Goal: Share content

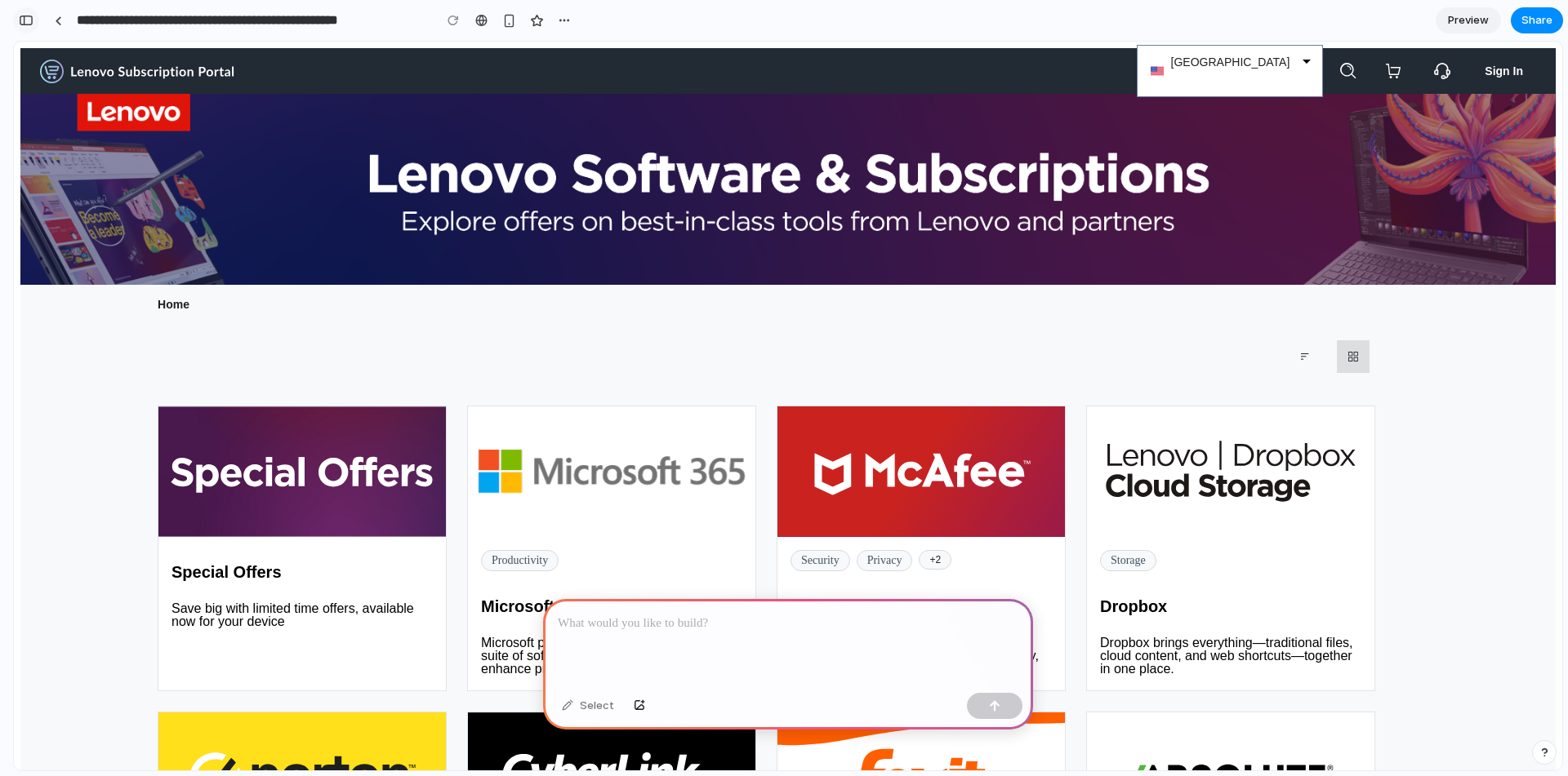
click at [16, 16] on button "button" at bounding box center [26, 21] width 26 height 26
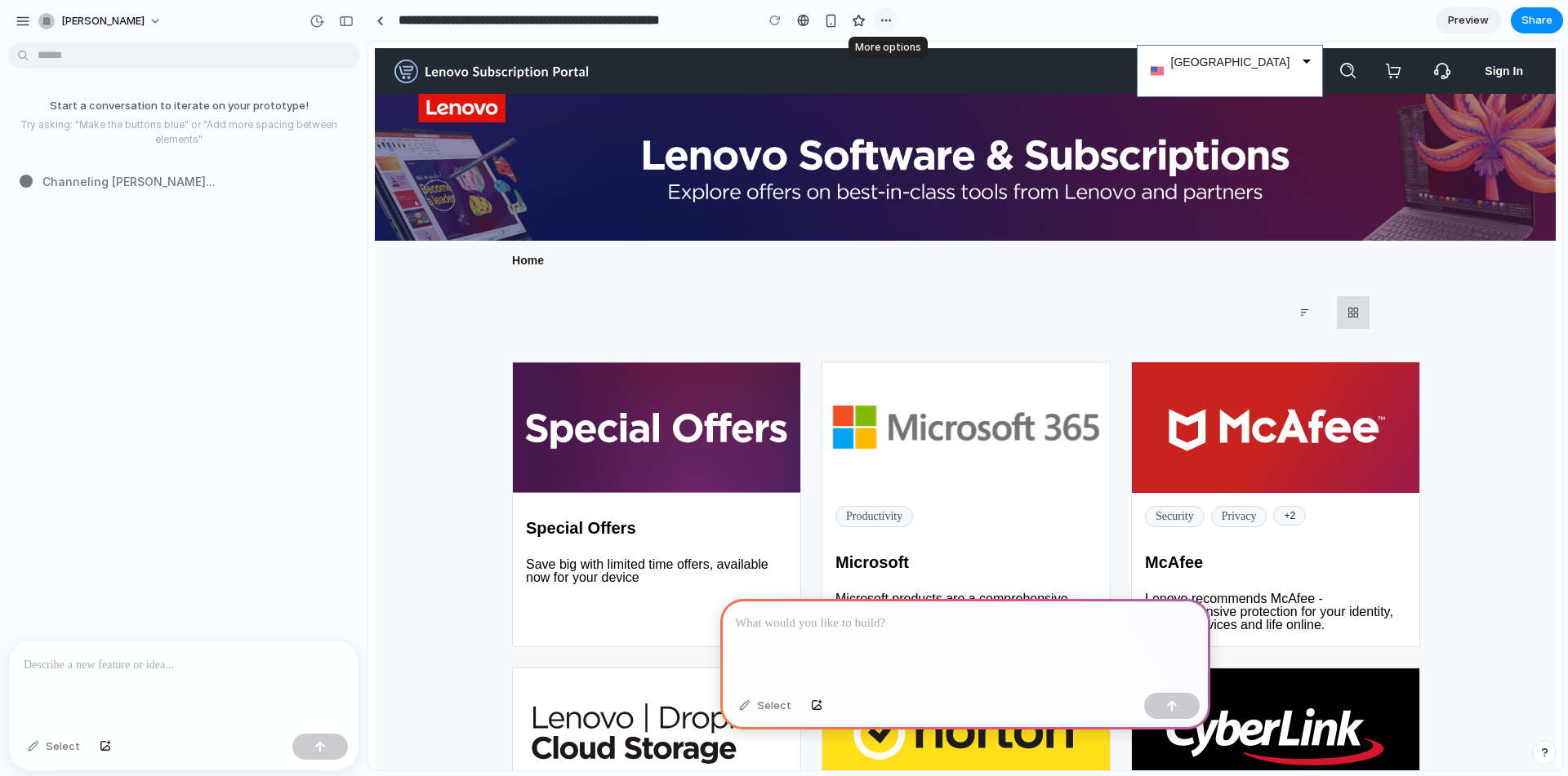
click at [893, 23] on button "button" at bounding box center [886, 21] width 24 height 24
click at [897, 22] on div "Duplicate Delete" at bounding box center [784, 388] width 1568 height 776
click at [878, 22] on button "button" at bounding box center [886, 21] width 24 height 24
click at [926, 5] on div "Duplicate Delete" at bounding box center [784, 388] width 1568 height 776
click at [828, 20] on div "button" at bounding box center [831, 21] width 14 height 14
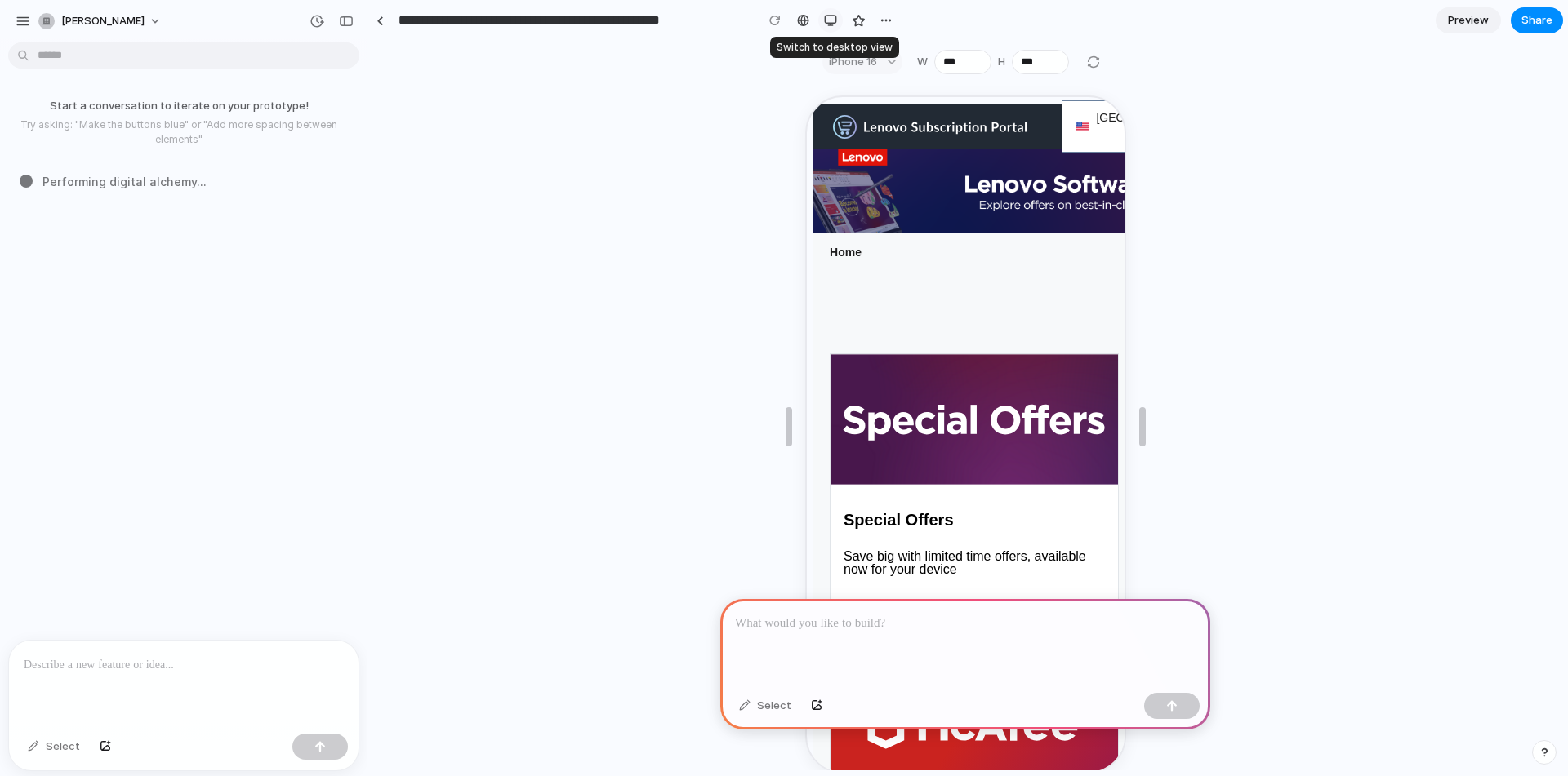
click at [828, 20] on div "button" at bounding box center [831, 21] width 13 height 13
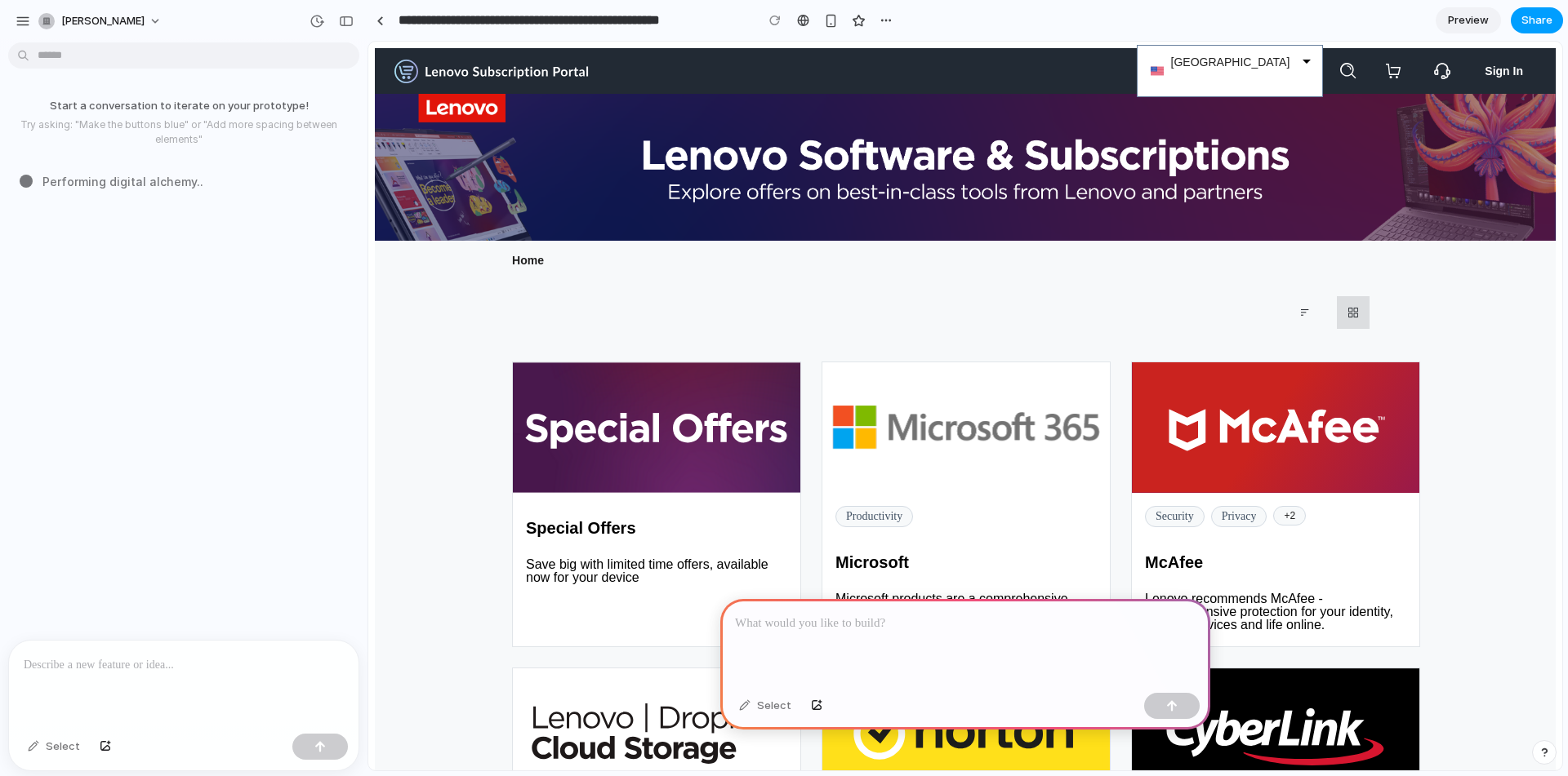
click at [1515, 12] on button "Share" at bounding box center [1537, 21] width 53 height 26
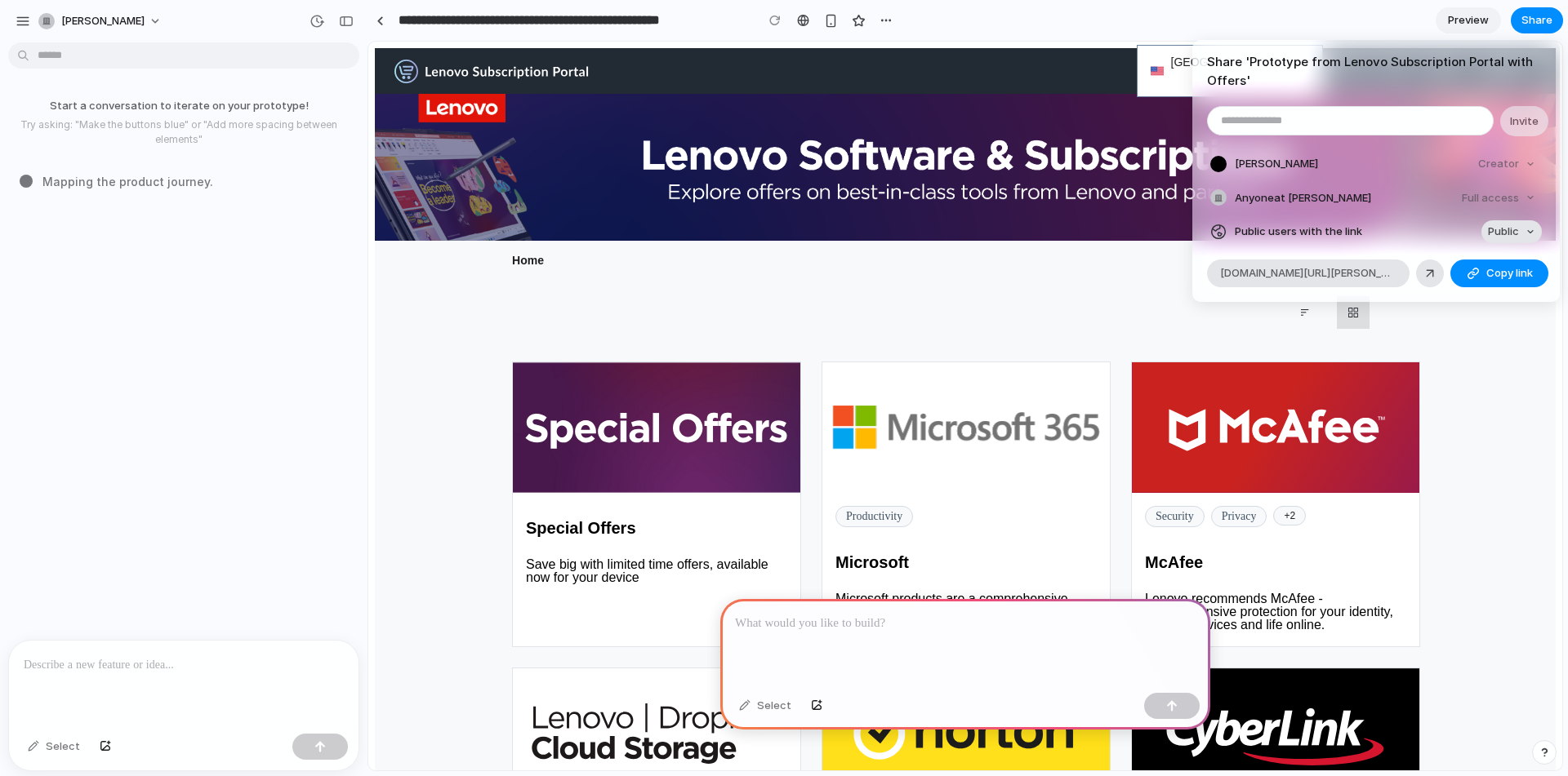
click at [1507, 230] on span "Public" at bounding box center [1503, 231] width 31 height 16
click at [1465, 258] on span "Private" at bounding box center [1470, 266] width 37 height 16
click at [1509, 233] on span "Private" at bounding box center [1500, 231] width 37 height 16
click at [1480, 283] on li "Public" at bounding box center [1492, 292] width 93 height 26
click at [1486, 272] on span "Copy link" at bounding box center [1510, 272] width 47 height 16
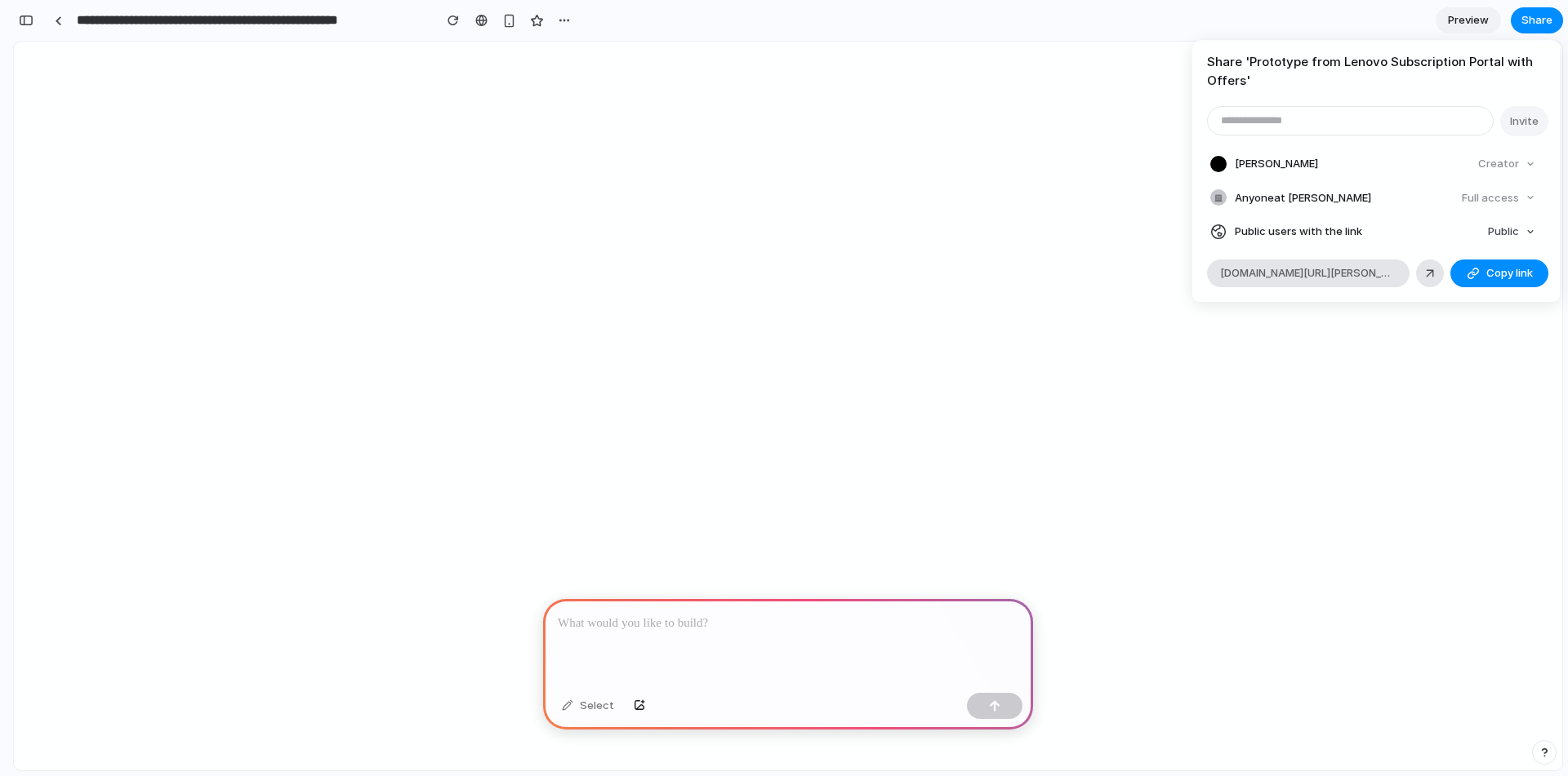
click at [978, 317] on div "Share ' Prototype from Lenovo Subscription Portal with Offers ' Invite [PERSON_…" at bounding box center [784, 388] width 1568 height 776
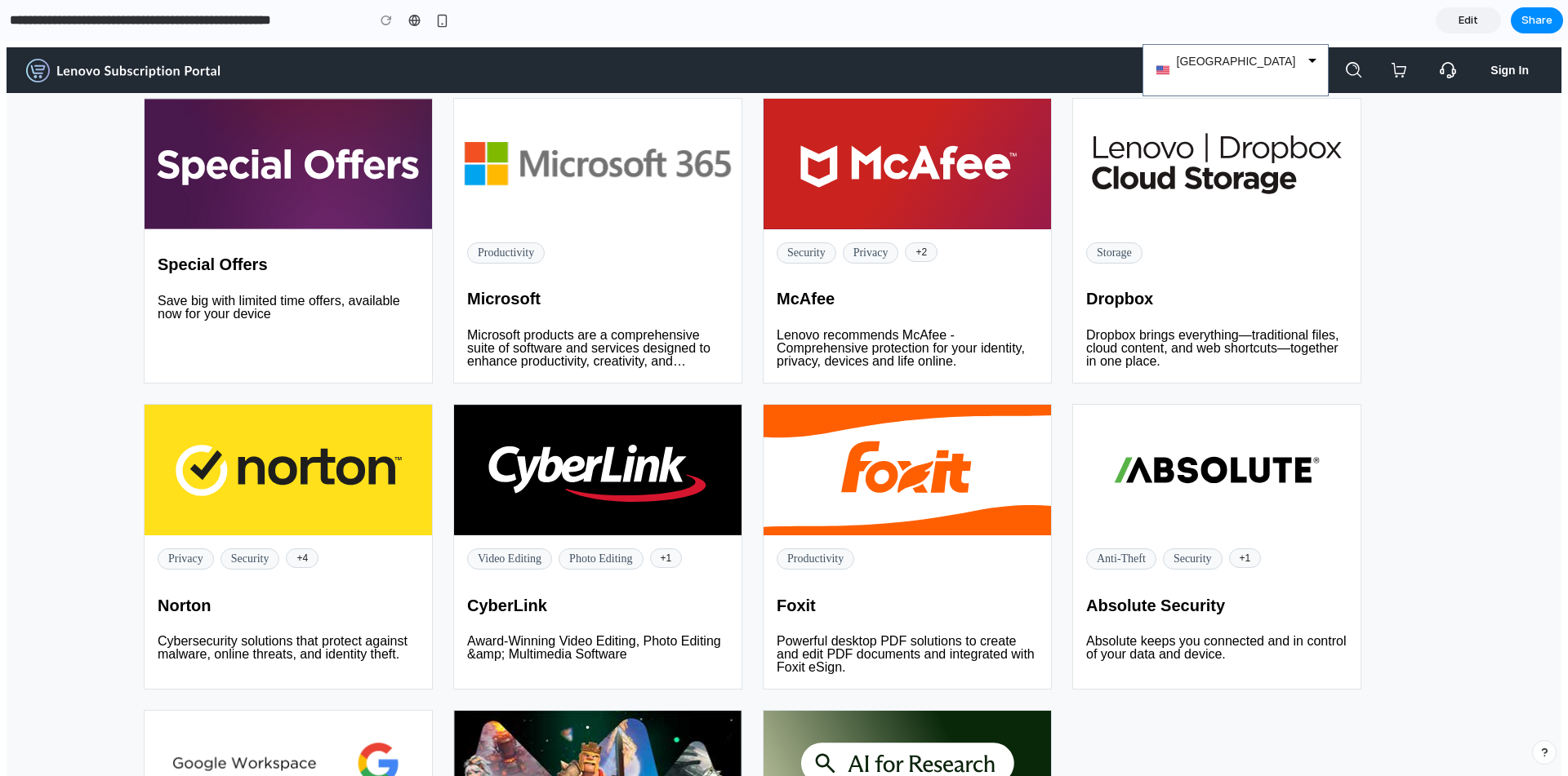
scroll to position [41, 0]
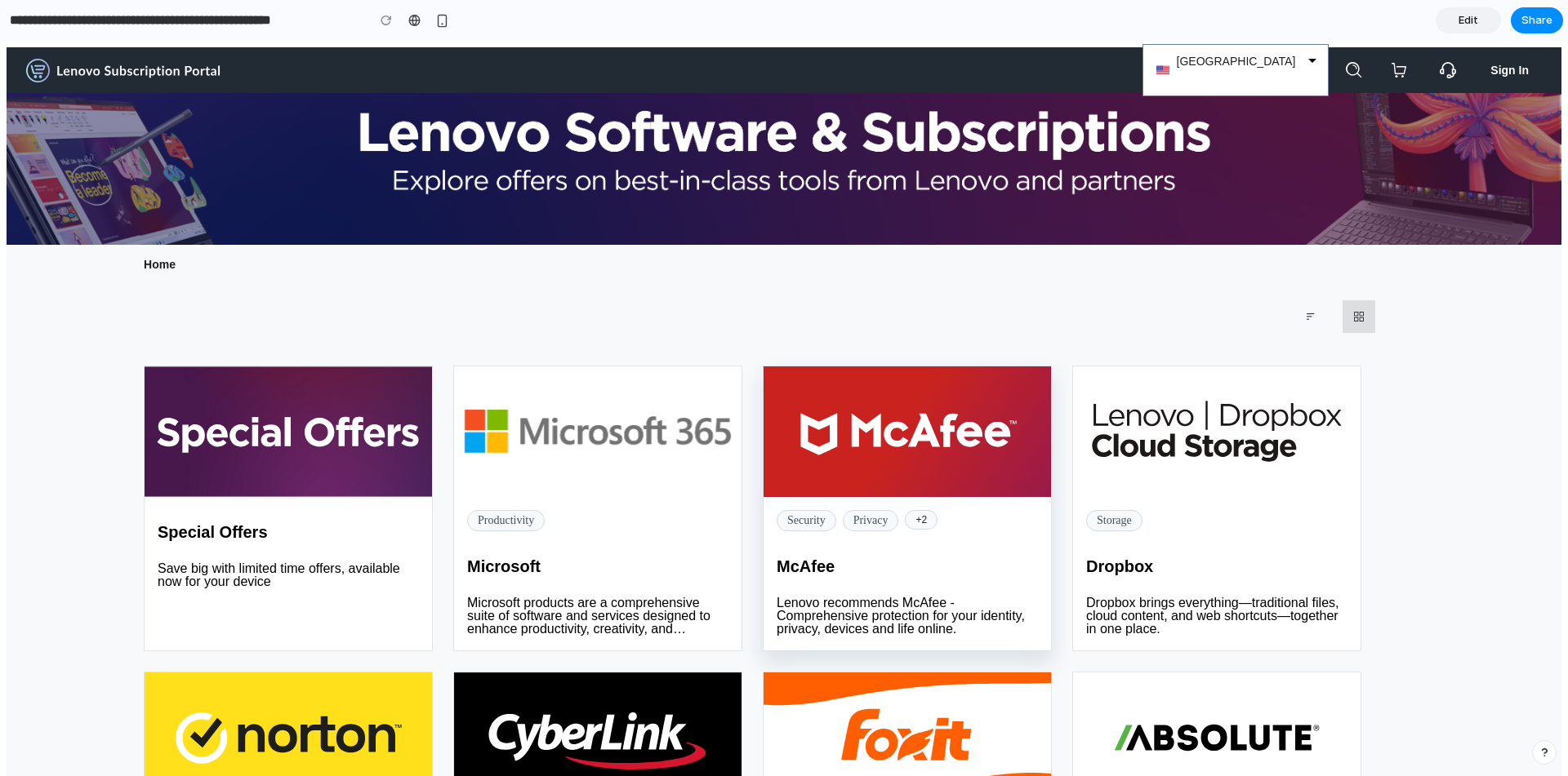
click at [918, 442] on img "McAfee" at bounding box center [907, 431] width 288 height 131
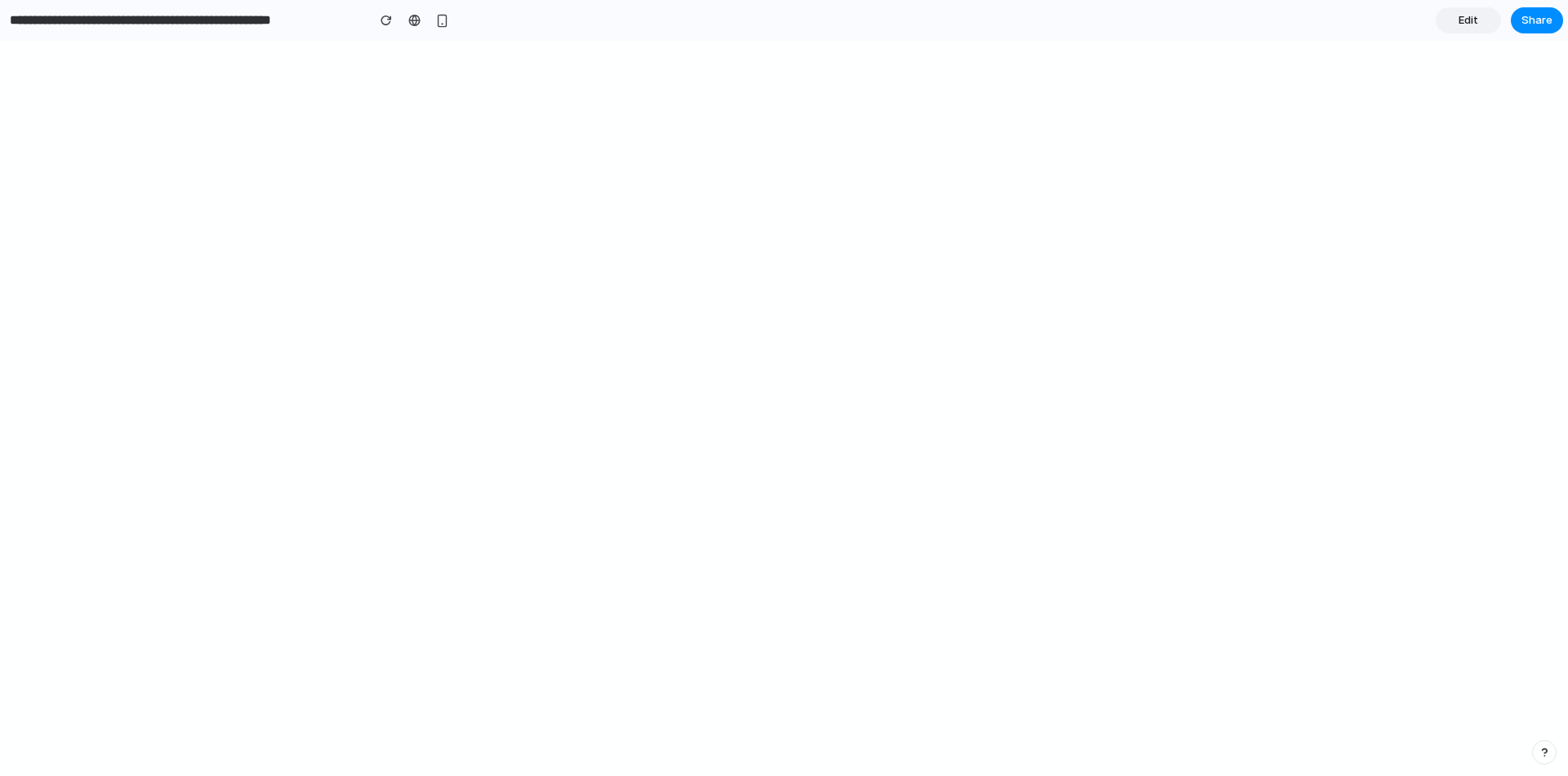
click at [1483, 17] on link "Edit" at bounding box center [1468, 21] width 66 height 26
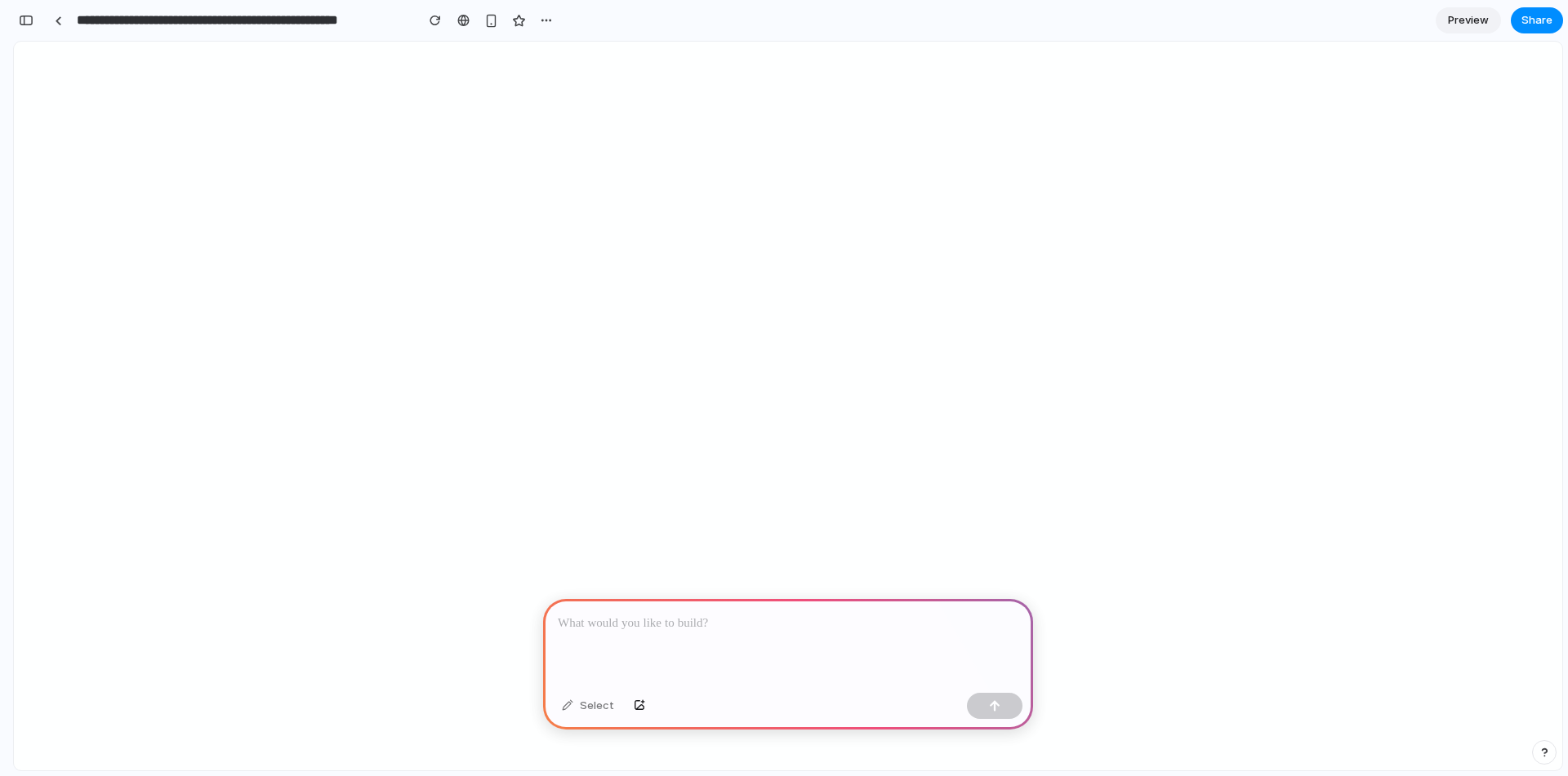
scroll to position [0, 15]
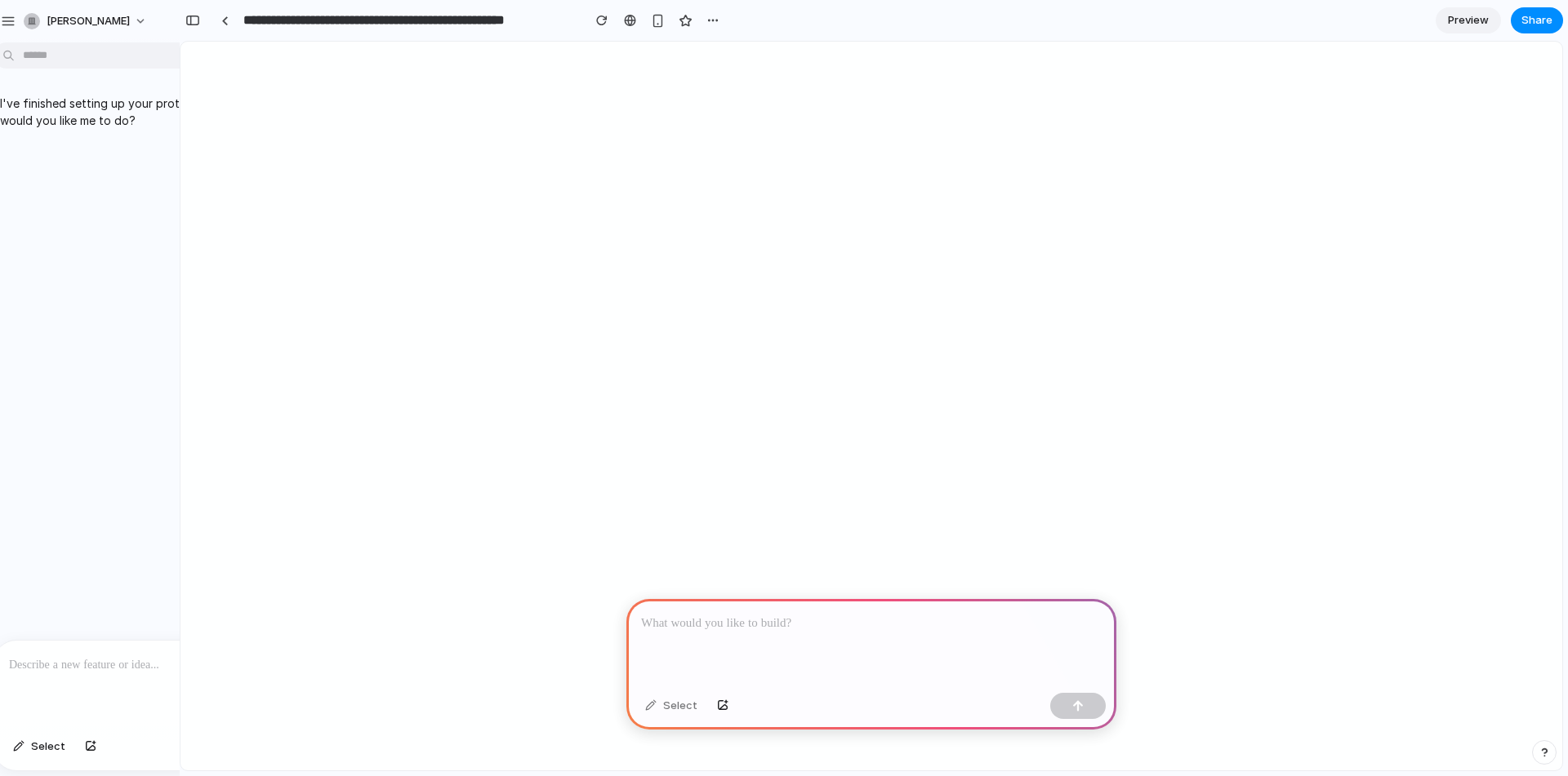
click at [8, 20] on div at bounding box center [8, 388] width 15 height 776
click at [4, 30] on div at bounding box center [8, 388] width 15 height 776
click at [4, 28] on div at bounding box center [8, 388] width 15 height 776
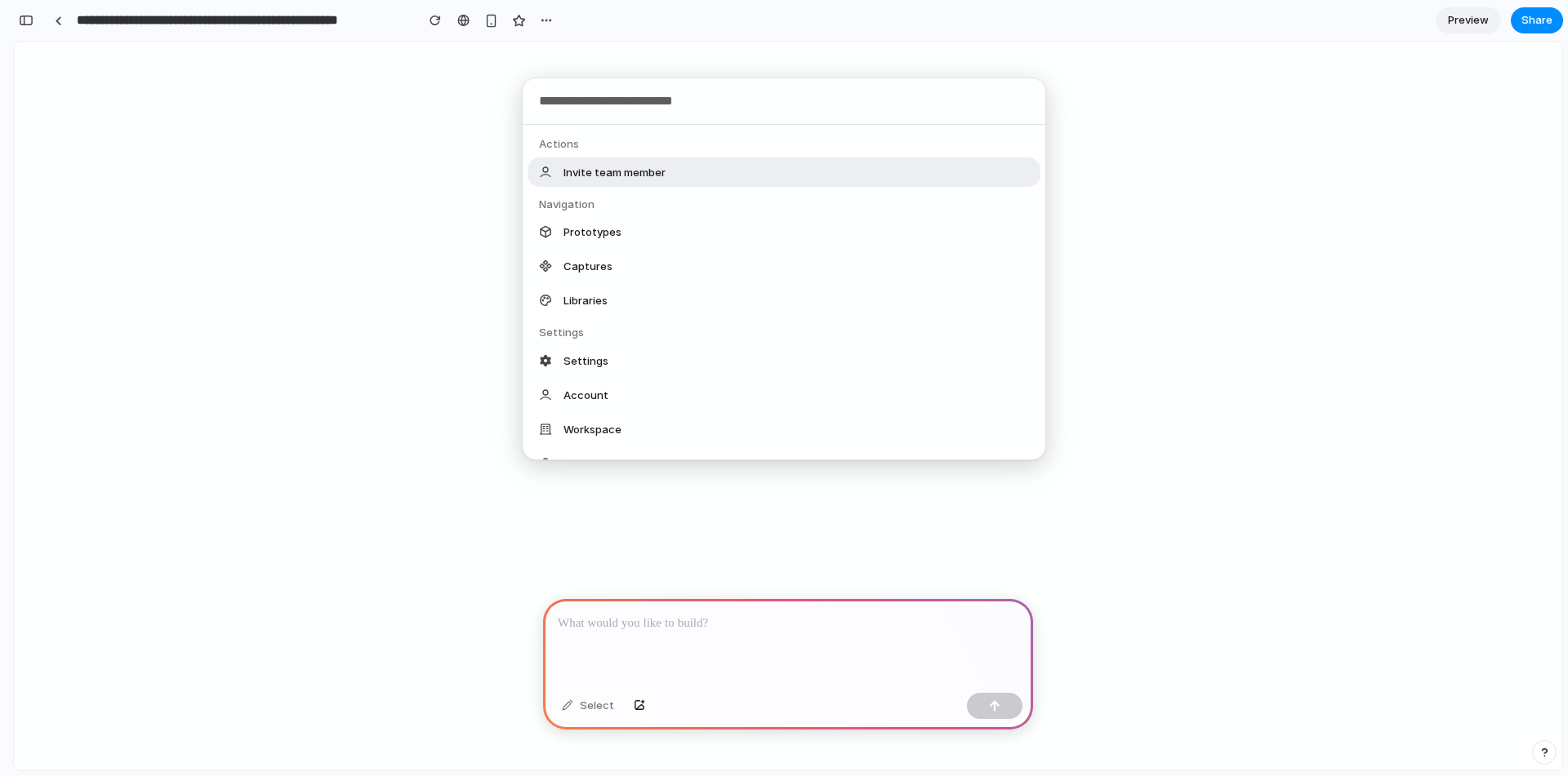
click at [31, 49] on body "**********" at bounding box center [784, 388] width 1568 height 776
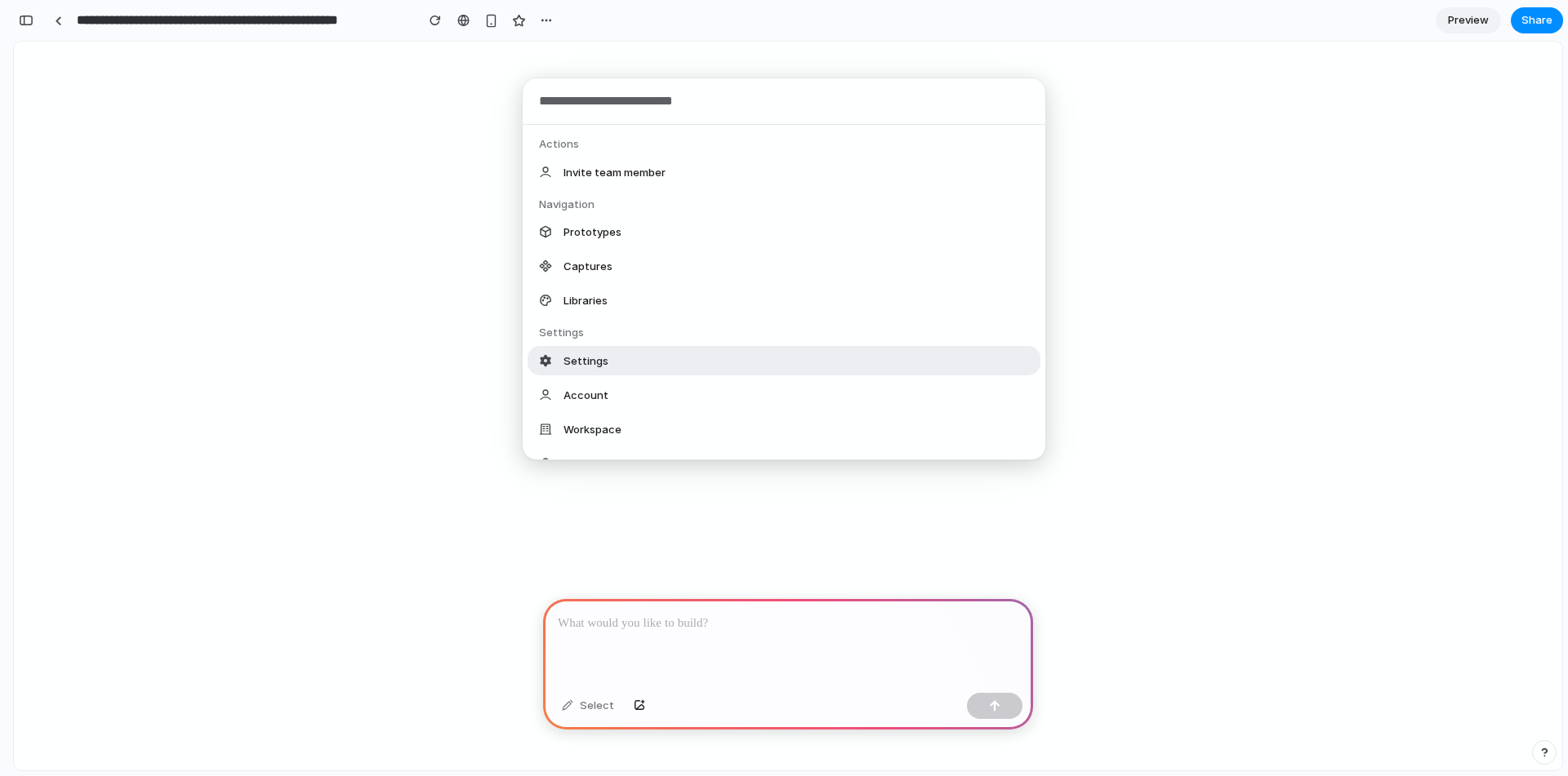
click at [616, 363] on div "Settings" at bounding box center [784, 360] width 513 height 29
